Goal: Information Seeking & Learning: Learn about a topic

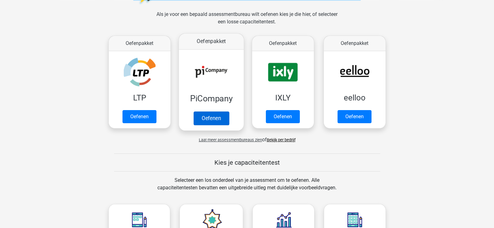
scroll to position [91, 0]
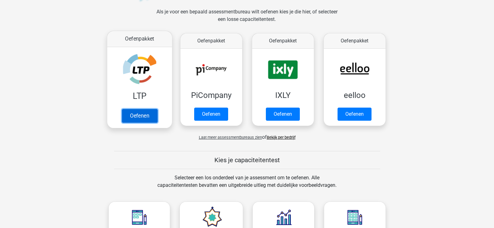
click at [145, 114] on link "Oefenen" at bounding box center [140, 116] width 36 height 14
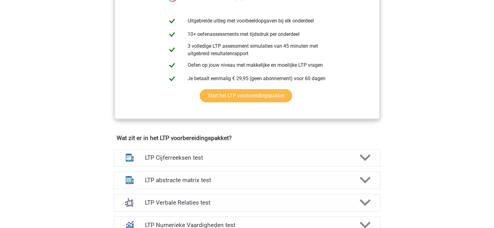
scroll to position [273, 0]
click at [241, 165] on div "LTP Cijferreeksen test" at bounding box center [247, 157] width 267 height 17
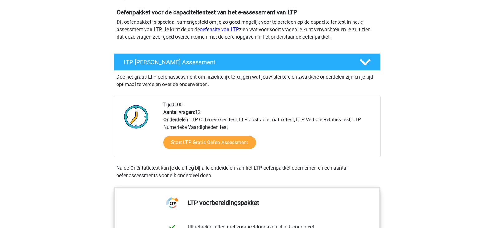
scroll to position [68, 0]
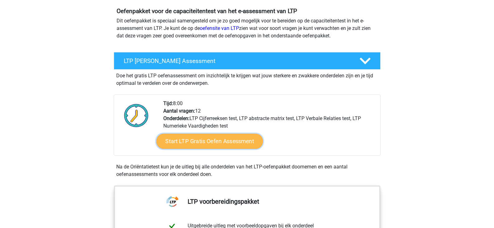
click at [217, 144] on link "Start LTP Gratis Oefen Assessment" at bounding box center [209, 141] width 107 height 15
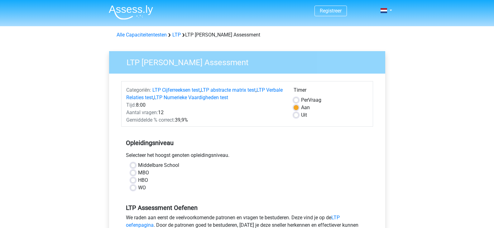
click at [138, 172] on label "MBO" at bounding box center [143, 172] width 11 height 7
click at [133, 172] on input "MBO" at bounding box center [133, 172] width 5 height 6
radio input "true"
click at [138, 179] on label "HBO" at bounding box center [143, 179] width 10 height 7
click at [134, 179] on input "HBO" at bounding box center [133, 179] width 5 height 6
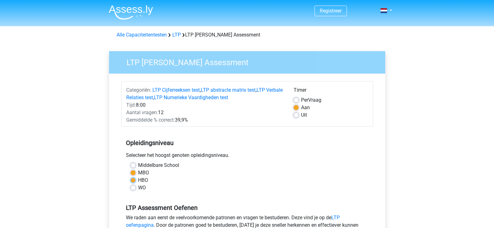
radio input "true"
click at [138, 172] on label "MBO" at bounding box center [143, 172] width 11 height 7
click at [135, 172] on input "MBO" at bounding box center [133, 172] width 5 height 6
radio input "true"
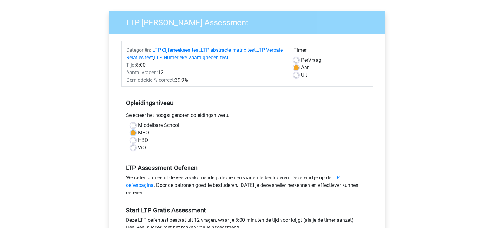
scroll to position [40, 0]
click at [138, 138] on label "HBO" at bounding box center [143, 139] width 10 height 7
click at [132, 138] on input "HBO" at bounding box center [133, 139] width 5 height 6
radio input "true"
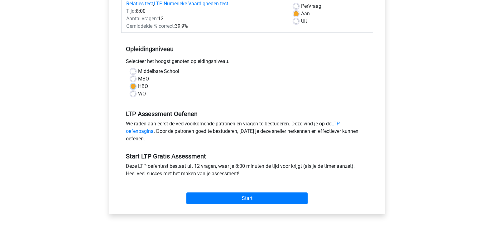
scroll to position [114, 0]
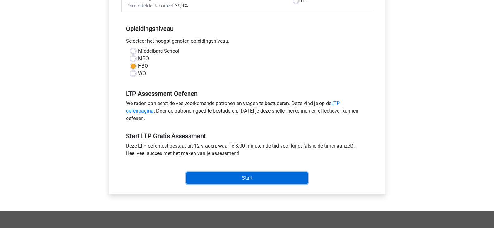
click at [227, 177] on input "Start" at bounding box center [246, 178] width 121 height 12
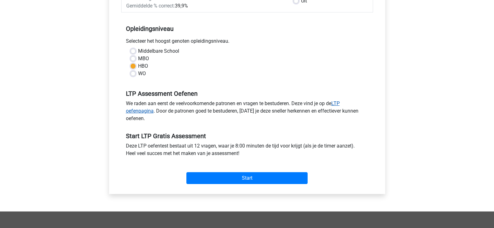
click at [340, 102] on link "LTP oefenpagina" at bounding box center [233, 106] width 214 height 13
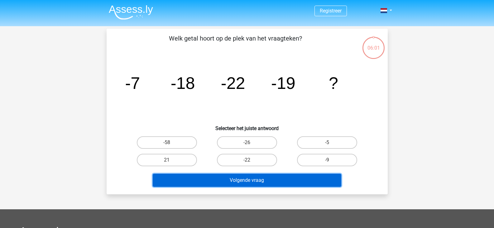
click at [237, 180] on button "Volgende vraag" at bounding box center [247, 180] width 189 height 13
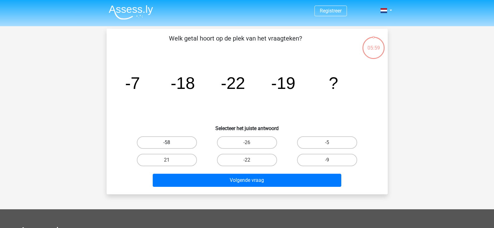
click at [191, 147] on label "-58" at bounding box center [167, 142] width 60 height 12
click at [171, 147] on input "-58" at bounding box center [169, 144] width 4 height 4
radio input "true"
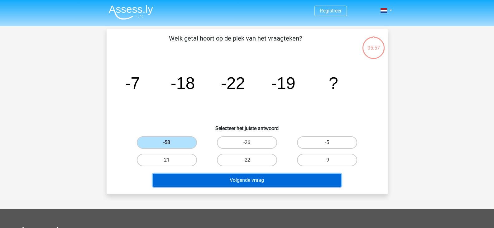
click at [219, 178] on button "Volgende vraag" at bounding box center [247, 180] width 189 height 13
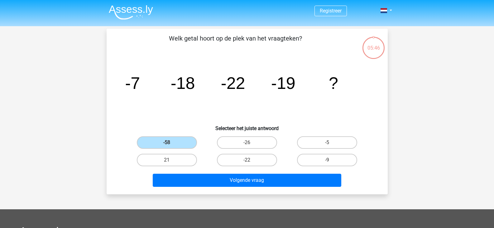
click at [204, 140] on div "-58" at bounding box center [166, 142] width 75 height 12
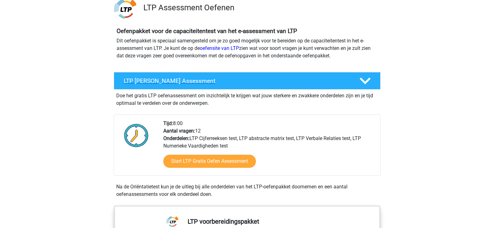
scroll to position [59, 0]
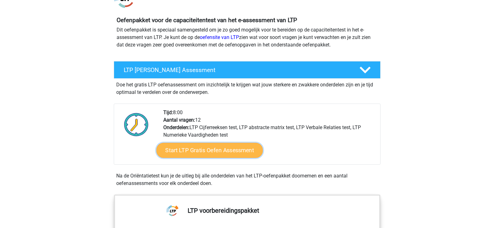
click at [228, 146] on link "Start LTP Gratis Oefen Assessment" at bounding box center [209, 150] width 107 height 15
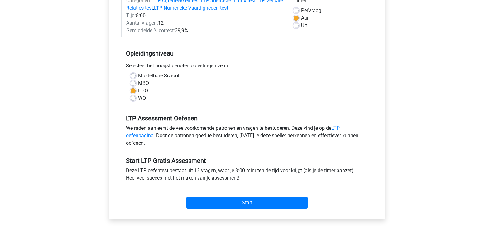
scroll to position [127, 0]
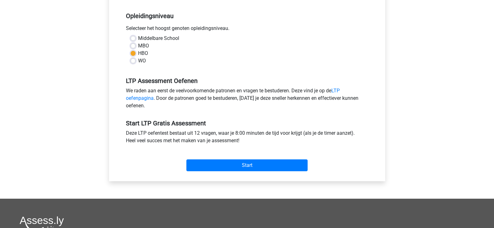
click at [234, 173] on div "Start" at bounding box center [247, 160] width 252 height 27
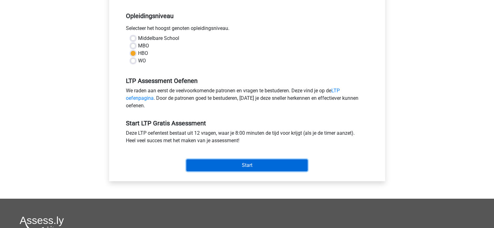
click at [246, 161] on input "Start" at bounding box center [246, 165] width 121 height 12
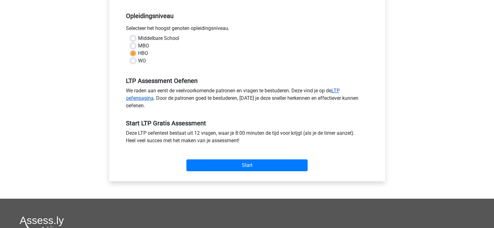
click at [131, 96] on link "LTP oefenpagina" at bounding box center [233, 94] width 214 height 13
click at [136, 46] on div "MBO" at bounding box center [247, 45] width 233 height 7
click at [138, 46] on label "MBO" at bounding box center [143, 45] width 11 height 7
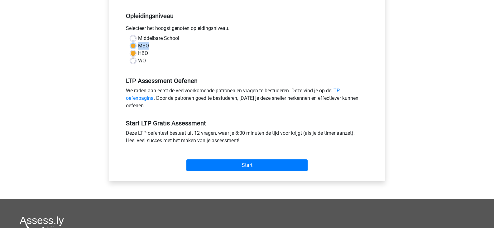
click at [134, 46] on input "MBO" at bounding box center [133, 45] width 5 height 6
radio input "true"
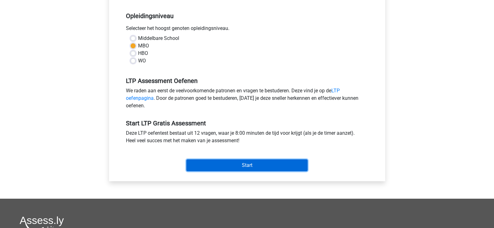
click at [251, 167] on input "Start" at bounding box center [246, 165] width 121 height 12
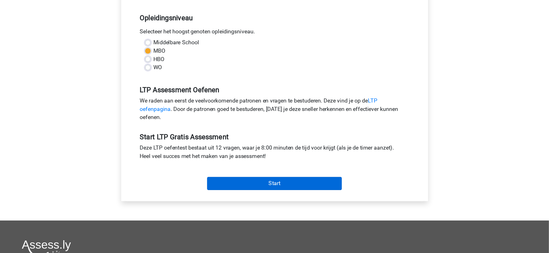
scroll to position [127, 0]
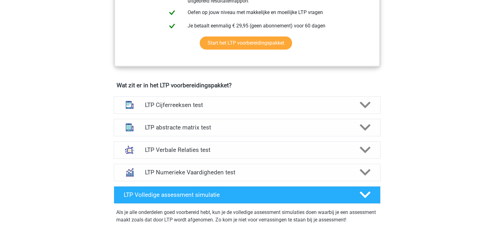
scroll to position [353, 0]
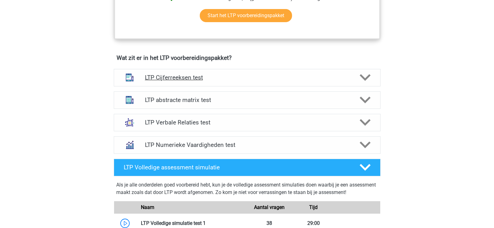
click at [191, 83] on div "LTP Cijferreeksen test" at bounding box center [247, 77] width 267 height 17
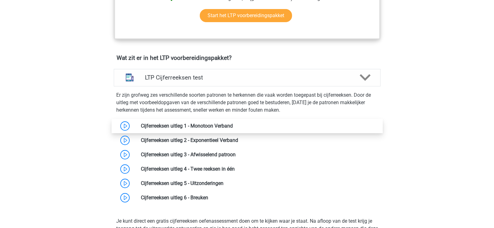
click at [233, 125] on link at bounding box center [233, 126] width 0 height 6
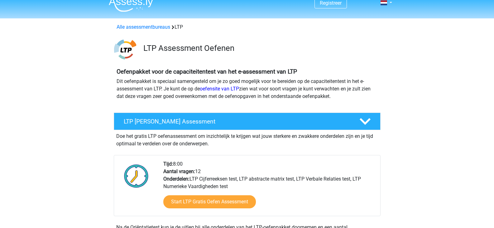
scroll to position [0, 0]
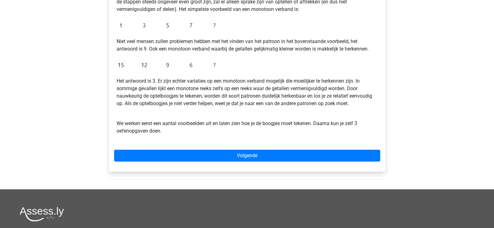
scroll to position [139, 0]
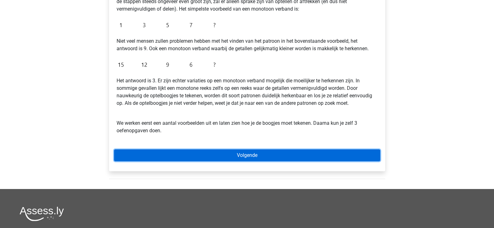
click at [212, 153] on link "Volgende" at bounding box center [247, 155] width 266 height 12
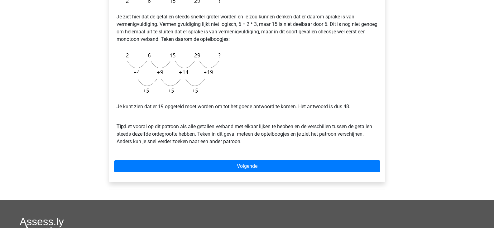
scroll to position [166, 0]
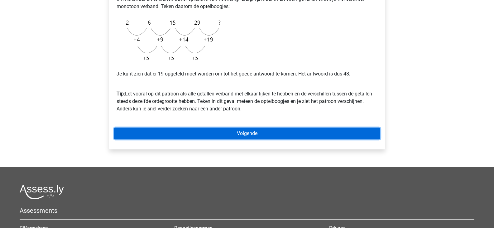
click at [241, 132] on link "Volgende" at bounding box center [247, 134] width 266 height 12
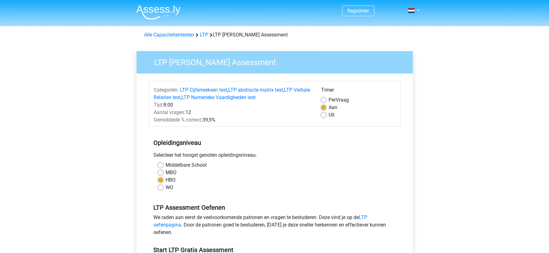
scroll to position [127, 0]
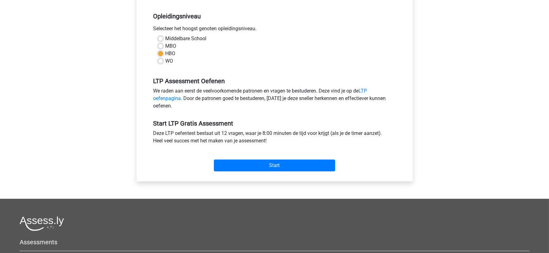
click at [166, 46] on label "MBO" at bounding box center [171, 45] width 11 height 7
click at [161, 46] on input "MBO" at bounding box center [160, 45] width 5 height 6
radio input "true"
click at [166, 46] on label "MBO" at bounding box center [171, 45] width 11 height 7
click at [161, 46] on input "MBO" at bounding box center [160, 45] width 5 height 6
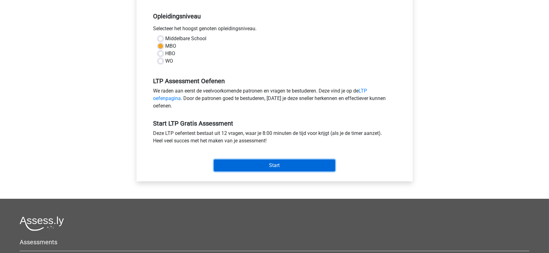
click at [237, 166] on input "Start" at bounding box center [274, 166] width 121 height 12
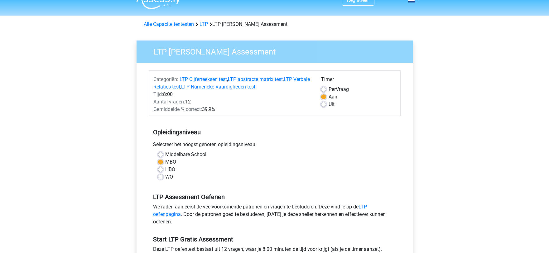
scroll to position [0, 0]
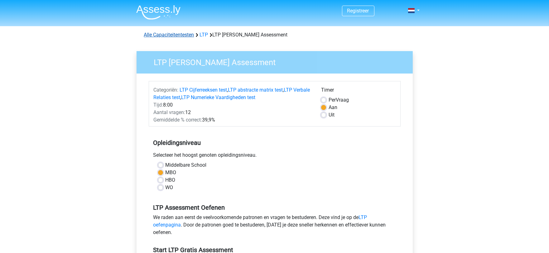
click at [184, 37] on div "Alle Capaciteitentesten LTP LTP Gratis Oefen Assessment" at bounding box center [275, 34] width 266 height 7
click at [184, 37] on link "Alle Capaciteitentesten" at bounding box center [169, 35] width 50 height 6
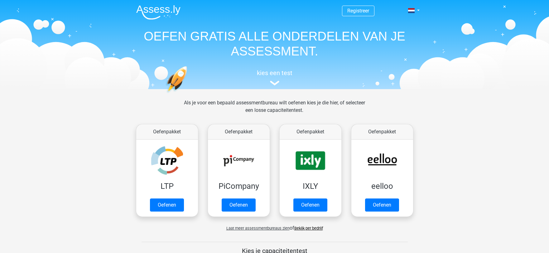
scroll to position [265, 0]
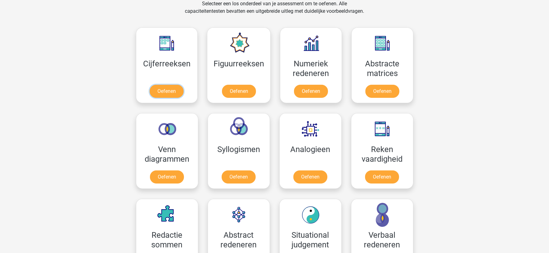
click at [184, 85] on link "Oefenen" at bounding box center [167, 91] width 34 height 13
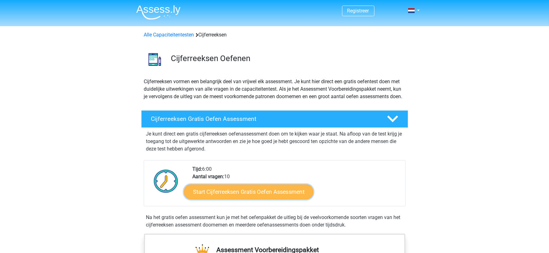
click at [245, 199] on link "Start Cijferreeksen Gratis Oefen Assessment" at bounding box center [248, 191] width 129 height 15
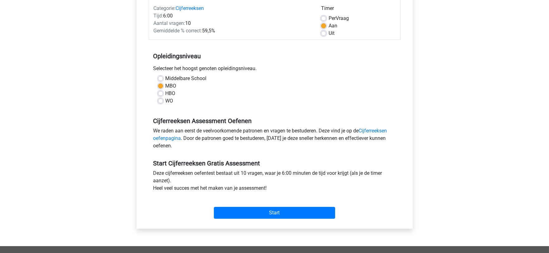
scroll to position [94, 0]
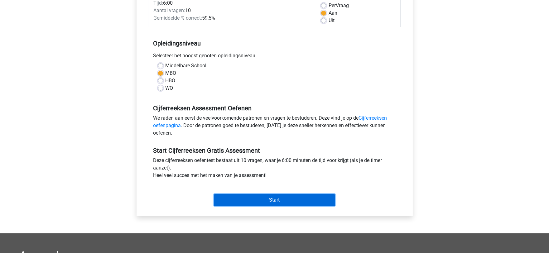
click at [261, 202] on input "Start" at bounding box center [274, 200] width 121 height 12
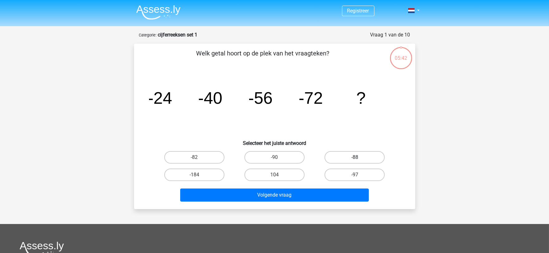
click at [340, 153] on label "-88" at bounding box center [355, 157] width 60 height 12
click at [355, 157] on input "-88" at bounding box center [357, 159] width 4 height 4
radio input "true"
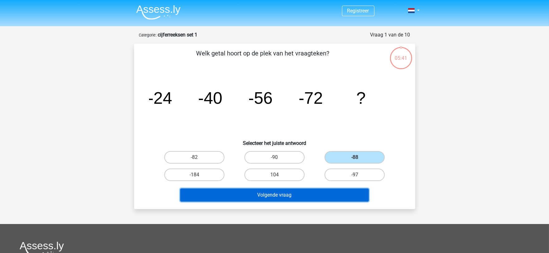
click at [325, 191] on button "Volgende vraag" at bounding box center [274, 195] width 189 height 13
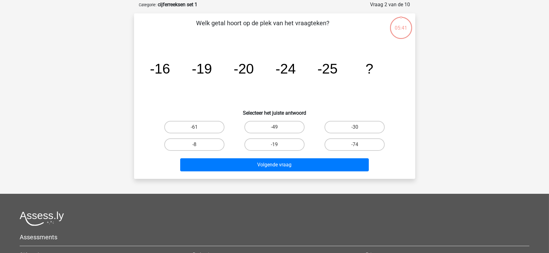
scroll to position [31, 0]
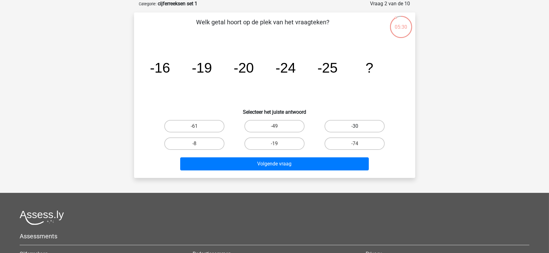
click at [350, 127] on label "-30" at bounding box center [355, 126] width 60 height 12
click at [355, 127] on input "-30" at bounding box center [357, 128] width 4 height 4
radio input "true"
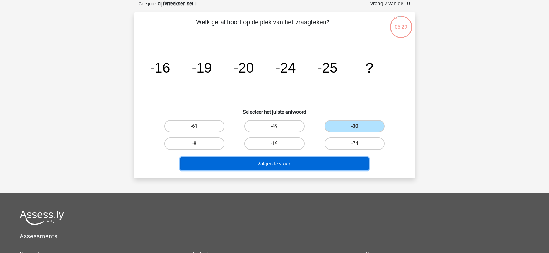
click at [324, 162] on button "Volgende vraag" at bounding box center [274, 163] width 189 height 13
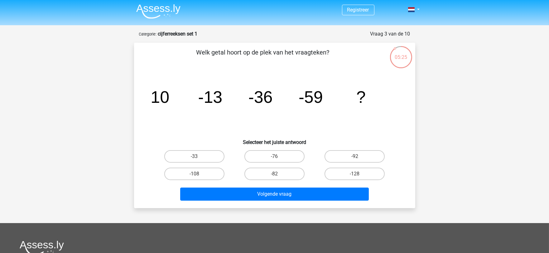
scroll to position [0, 0]
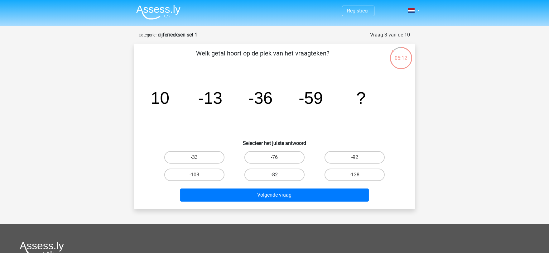
click at [276, 172] on label "-82" at bounding box center [274, 175] width 60 height 12
click at [276, 175] on input "-82" at bounding box center [276, 177] width 4 height 4
radio input "true"
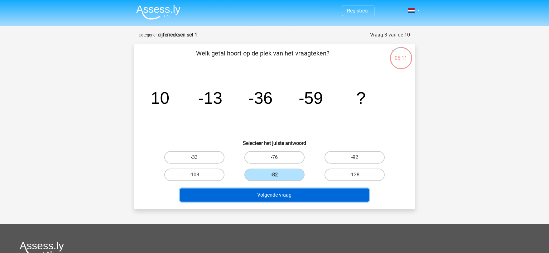
click at [275, 191] on button "Volgende vraag" at bounding box center [274, 195] width 189 height 13
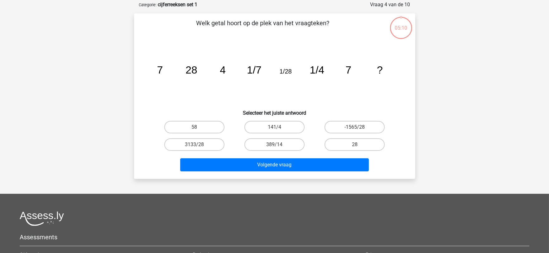
scroll to position [31, 0]
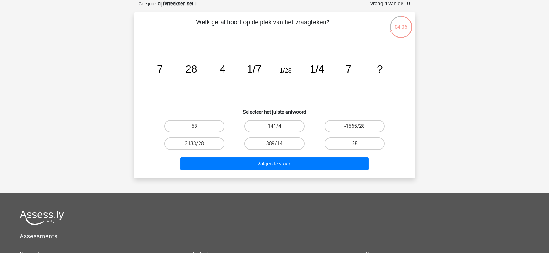
click at [360, 144] on label "28" at bounding box center [355, 144] width 60 height 12
click at [359, 144] on input "28" at bounding box center [357, 146] width 4 height 4
radio input "true"
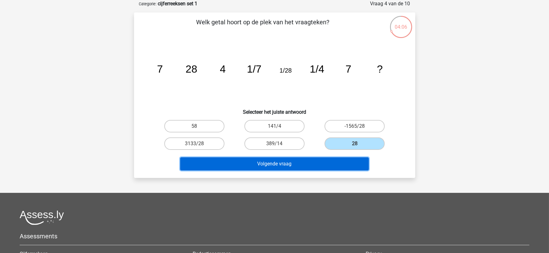
click at [345, 159] on button "Volgende vraag" at bounding box center [274, 163] width 189 height 13
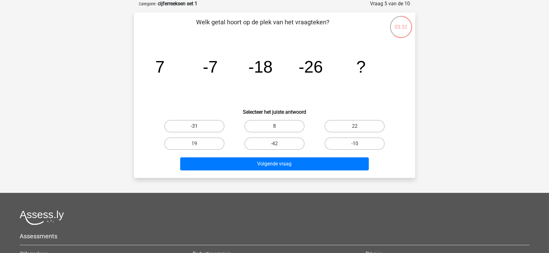
click at [200, 125] on label "-31" at bounding box center [194, 126] width 60 height 12
click at [198, 126] on input "-31" at bounding box center [196, 128] width 4 height 4
radio input "true"
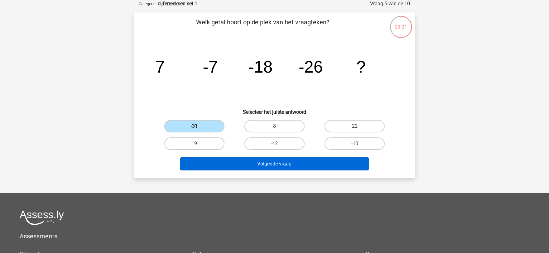
click at [255, 163] on button "Volgende vraag" at bounding box center [274, 163] width 189 height 13
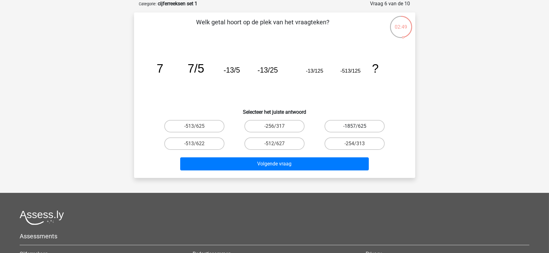
click at [345, 125] on label "-1857/625" at bounding box center [355, 126] width 60 height 12
click at [355, 126] on input "-1857/625" at bounding box center [357, 128] width 4 height 4
radio input "true"
click at [204, 120] on label "-513/625" at bounding box center [194, 126] width 60 height 12
click at [198, 126] on input "-513/625" at bounding box center [196, 128] width 4 height 4
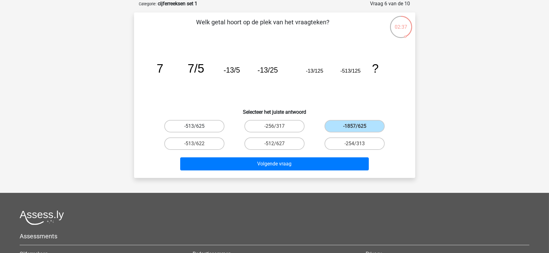
radio input "true"
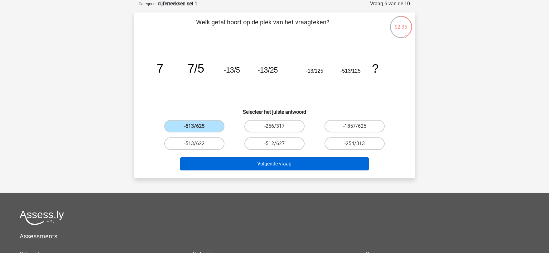
click at [284, 161] on button "Volgende vraag" at bounding box center [274, 163] width 189 height 13
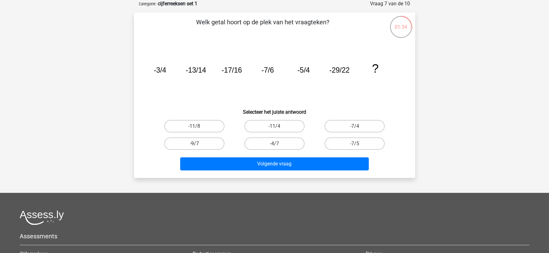
click at [211, 146] on label "-9/7" at bounding box center [194, 144] width 60 height 12
click at [198, 146] on input "-9/7" at bounding box center [196, 146] width 4 height 4
radio input "true"
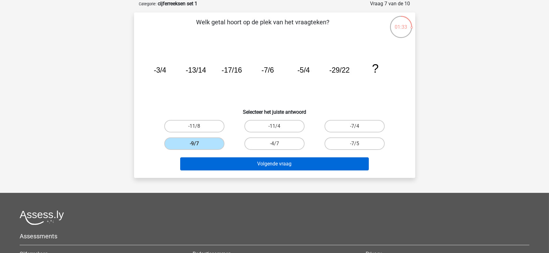
click at [239, 155] on div "Volgende vraag" at bounding box center [274, 162] width 261 height 21
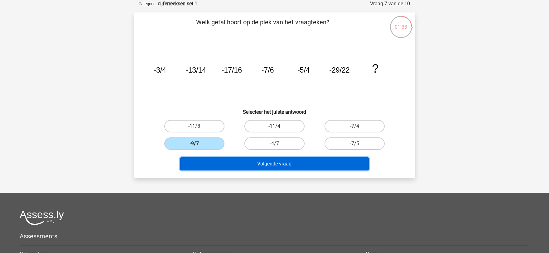
click at [244, 163] on button "Volgende vraag" at bounding box center [274, 163] width 189 height 13
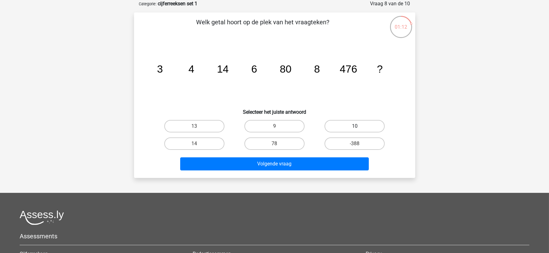
click at [351, 128] on label "10" at bounding box center [355, 126] width 60 height 12
click at [355, 128] on input "10" at bounding box center [357, 128] width 4 height 4
radio input "true"
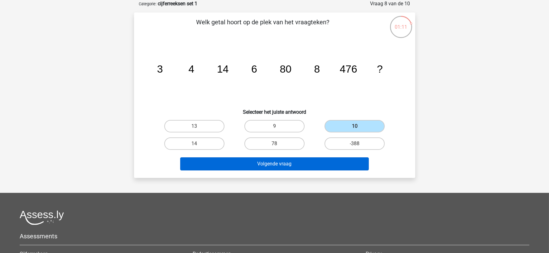
click at [344, 159] on button "Volgende vraag" at bounding box center [274, 163] width 189 height 13
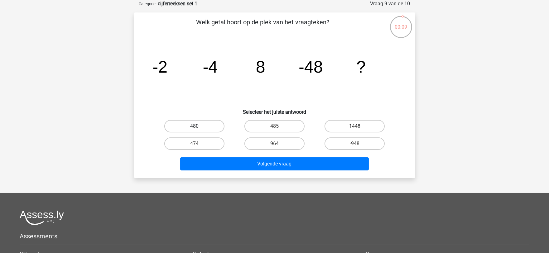
click at [213, 126] on label "480" at bounding box center [194, 126] width 60 height 12
click at [198, 126] on input "480" at bounding box center [196, 128] width 4 height 4
radio input "true"
click at [345, 142] on label "-948" at bounding box center [355, 144] width 60 height 12
click at [355, 144] on input "-948" at bounding box center [357, 146] width 4 height 4
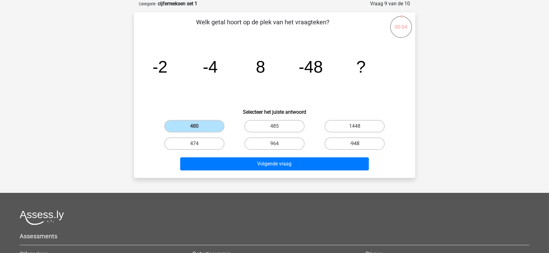
radio input "true"
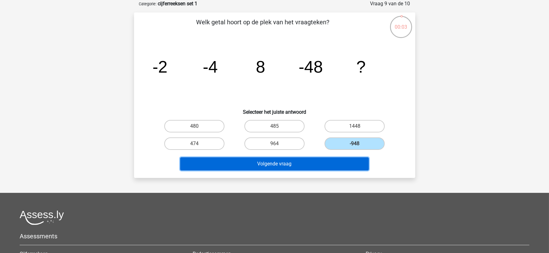
click at [310, 162] on button "Volgende vraag" at bounding box center [274, 163] width 189 height 13
